Goal: Information Seeking & Learning: Find specific fact

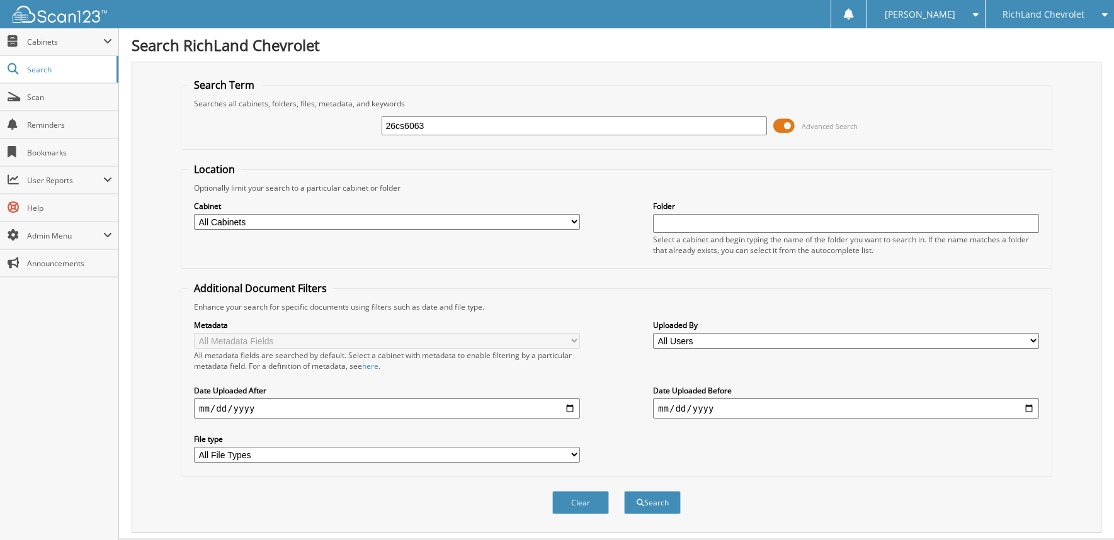
type input "26cs6063"
click at [624, 491] on button "Search" at bounding box center [652, 502] width 57 height 23
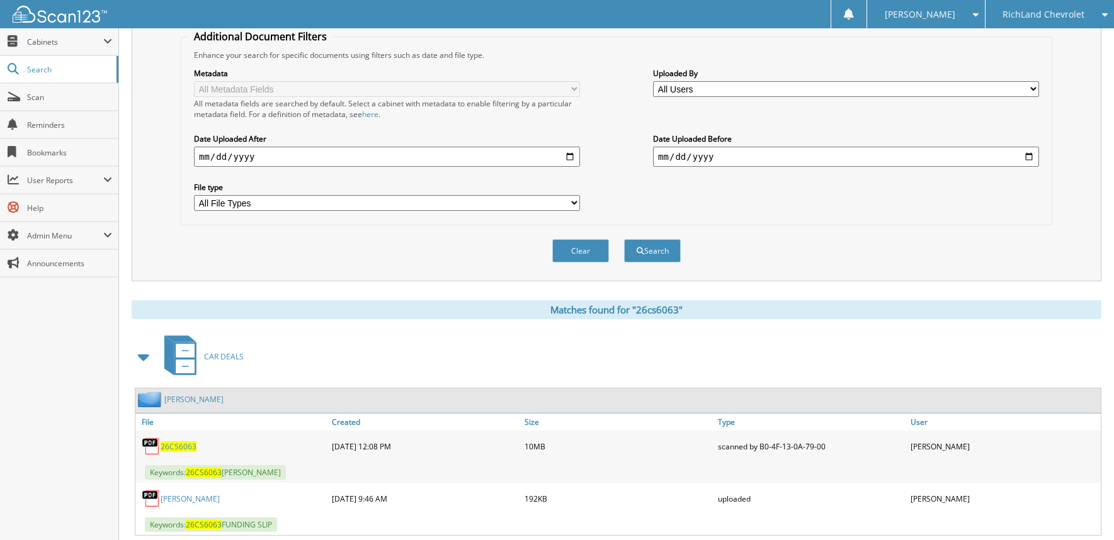
click at [184, 394] on link "[PERSON_NAME]" at bounding box center [193, 399] width 59 height 11
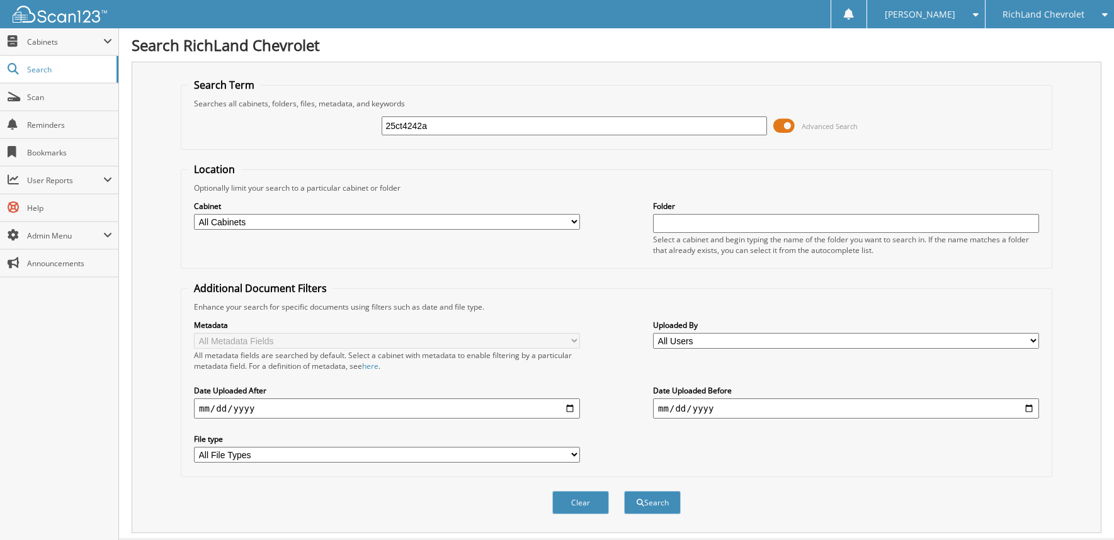
type input "25ct4242a"
click at [624, 491] on button "Search" at bounding box center [652, 502] width 57 height 23
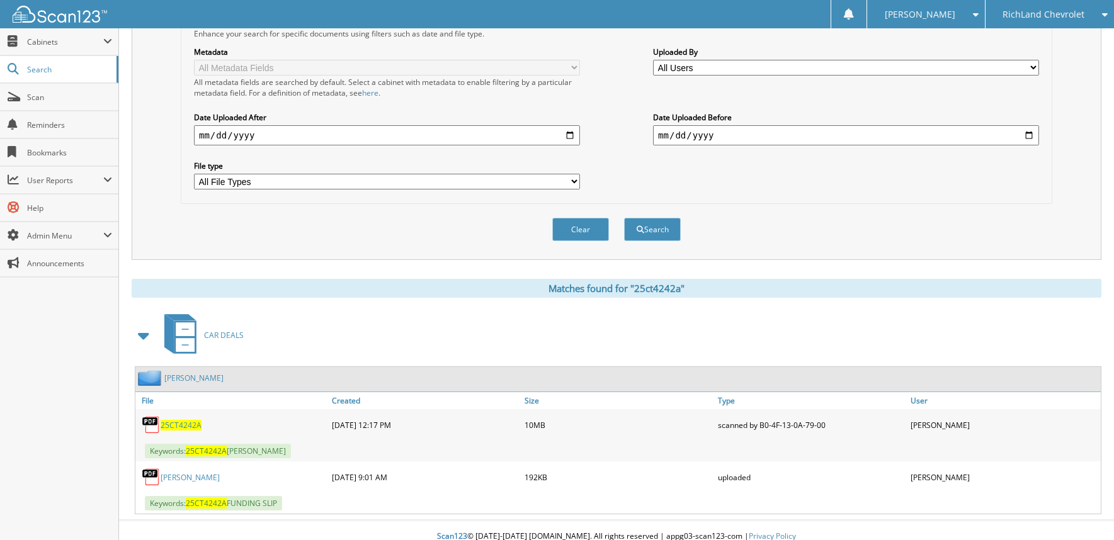
scroll to position [285, 0]
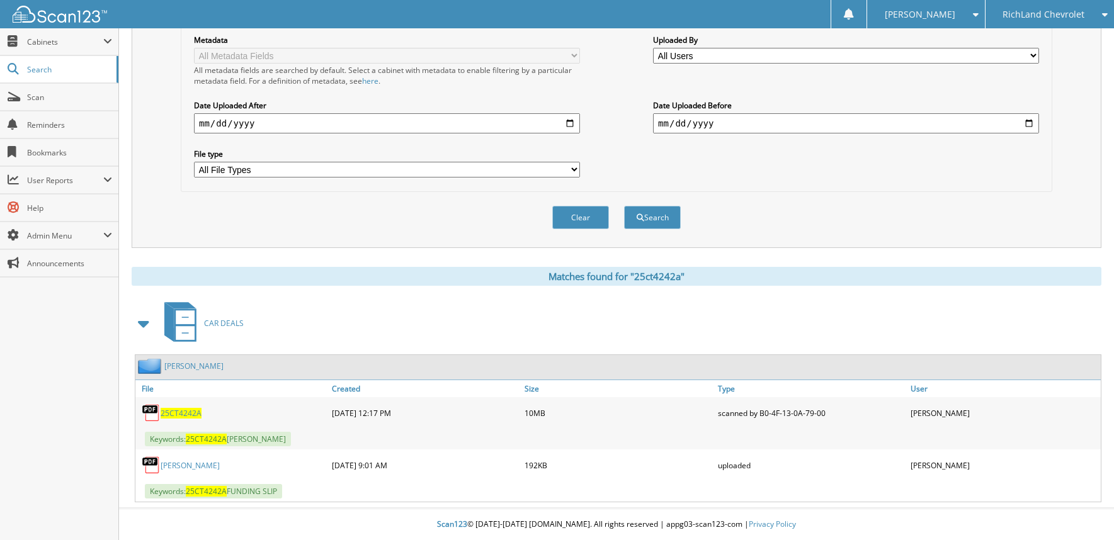
click at [195, 365] on link "[PERSON_NAME]" at bounding box center [193, 366] width 59 height 11
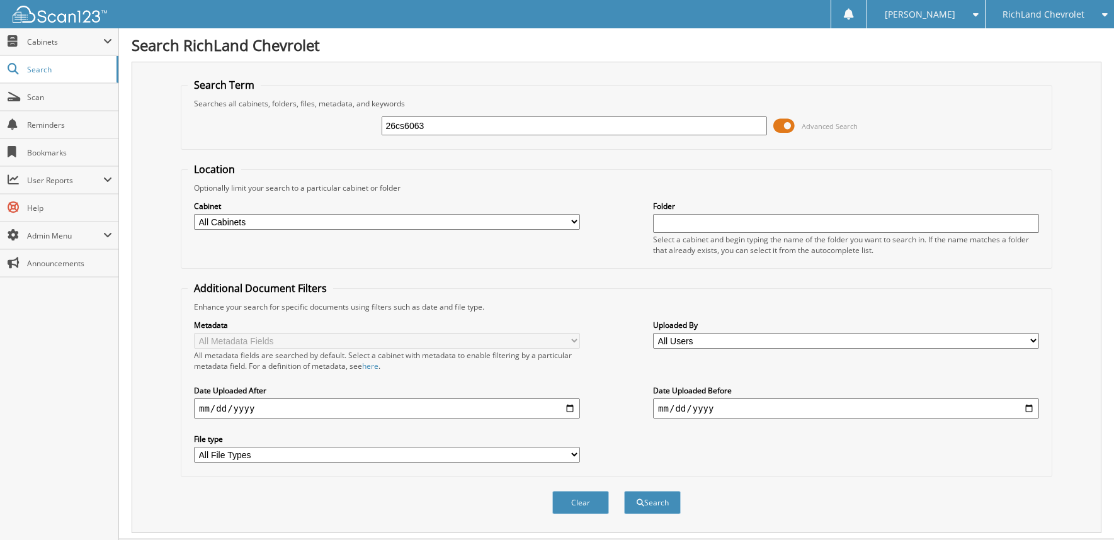
type input "26cs6063"
click at [624, 491] on button "Search" at bounding box center [652, 502] width 57 height 23
click at [658, 501] on button "Search" at bounding box center [652, 502] width 57 height 23
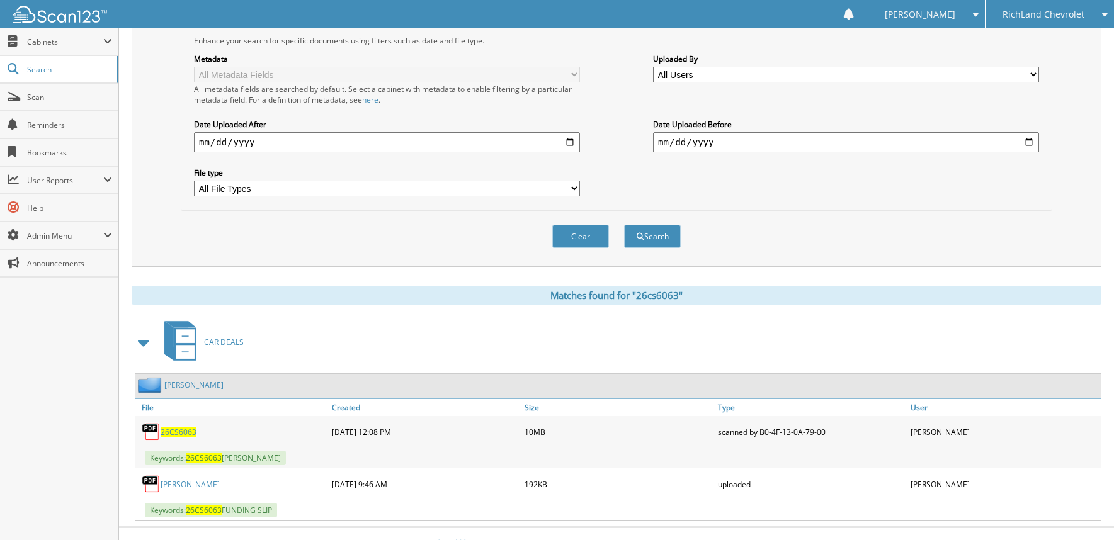
scroll to position [285, 0]
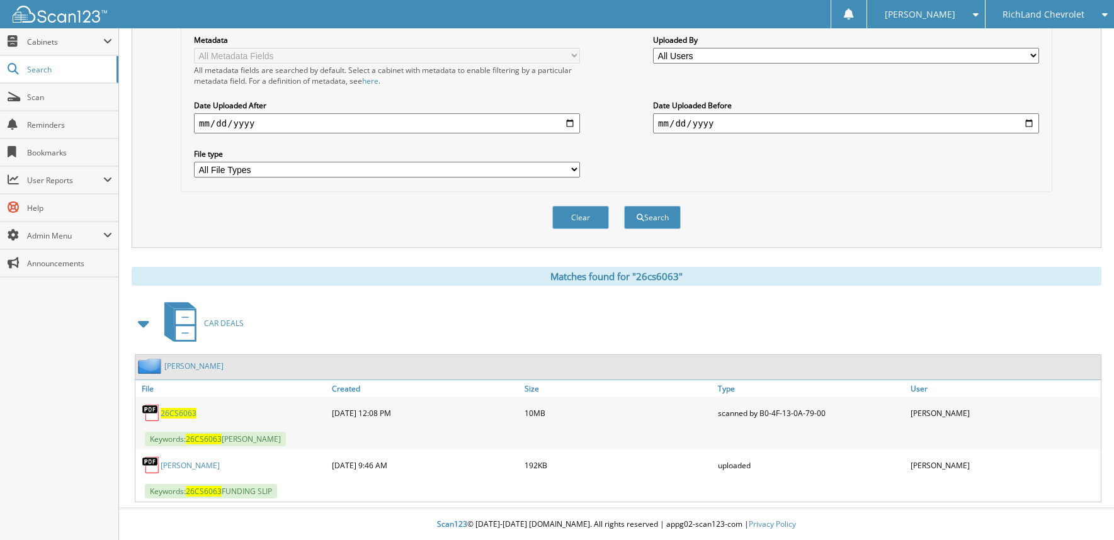
click at [183, 365] on link "[PERSON_NAME]" at bounding box center [193, 366] width 59 height 11
